Goal: Task Accomplishment & Management: Manage account settings

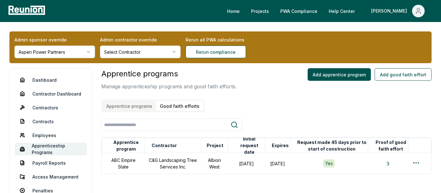
scroll to position [19, 0]
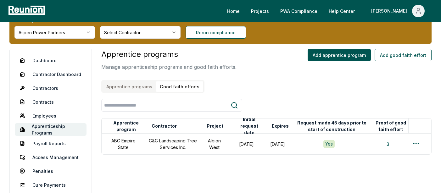
click at [245, 53] on div "Apprentice programs Manage apprenticeship programs and good faith efforts. Appr…" at bounding box center [266, 71] width 330 height 44
click at [414, 9] on span "Main" at bounding box center [418, 11] width 13 height 13
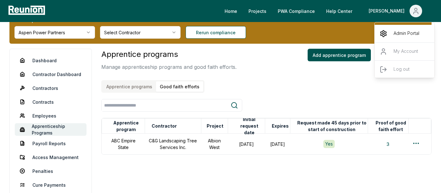
click at [389, 34] on div "Admin Portal" at bounding box center [404, 34] width 60 height 18
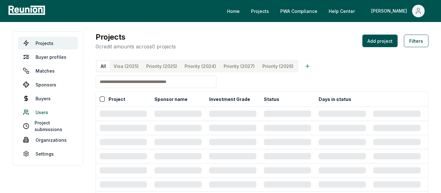
click at [39, 112] on link "Users" at bounding box center [48, 112] width 60 height 13
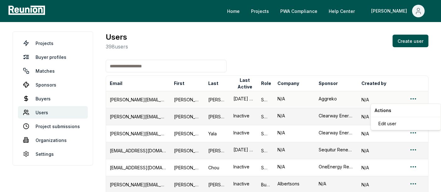
click at [388, 47] on div "Edit user" at bounding box center [406, 123] width 60 height 10
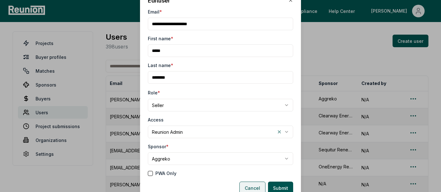
click at [249, 47] on button "Cancel" at bounding box center [252, 187] width 26 height 13
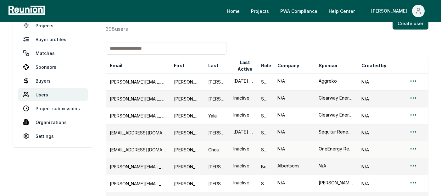
scroll to position [19, 0]
